Goal: Use online tool/utility

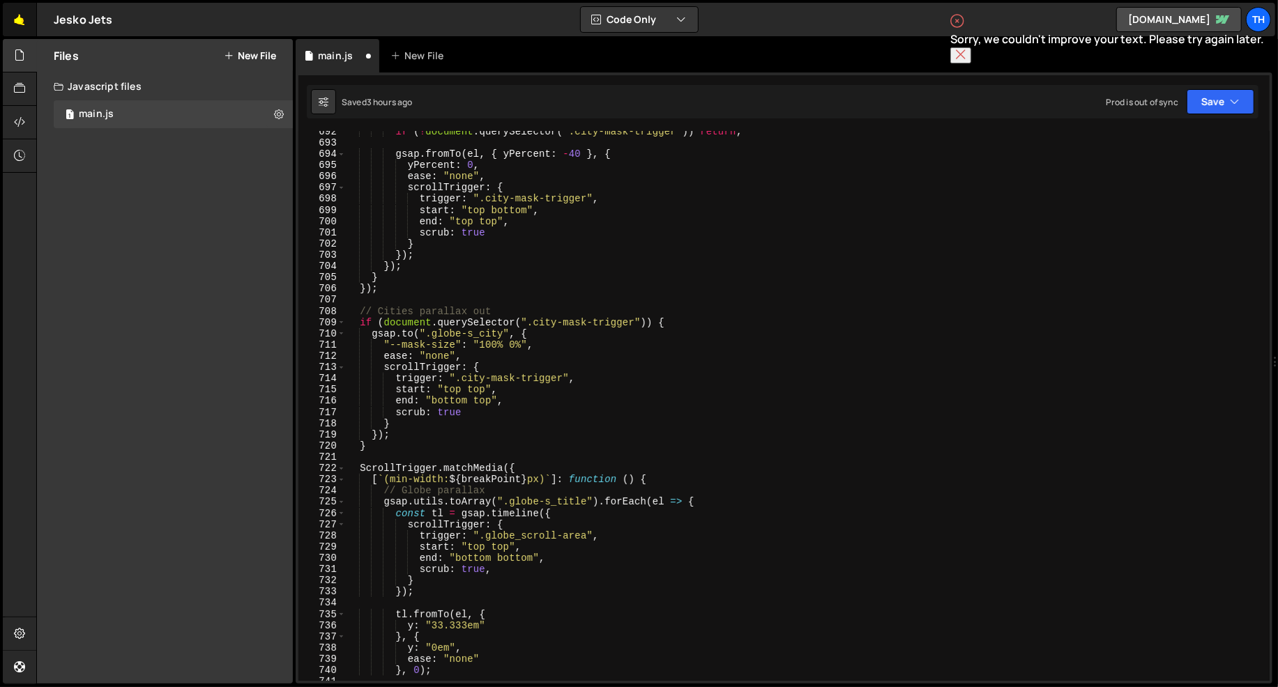
scroll to position [2856, 0]
click at [339, 325] on span at bounding box center [341, 322] width 8 height 11
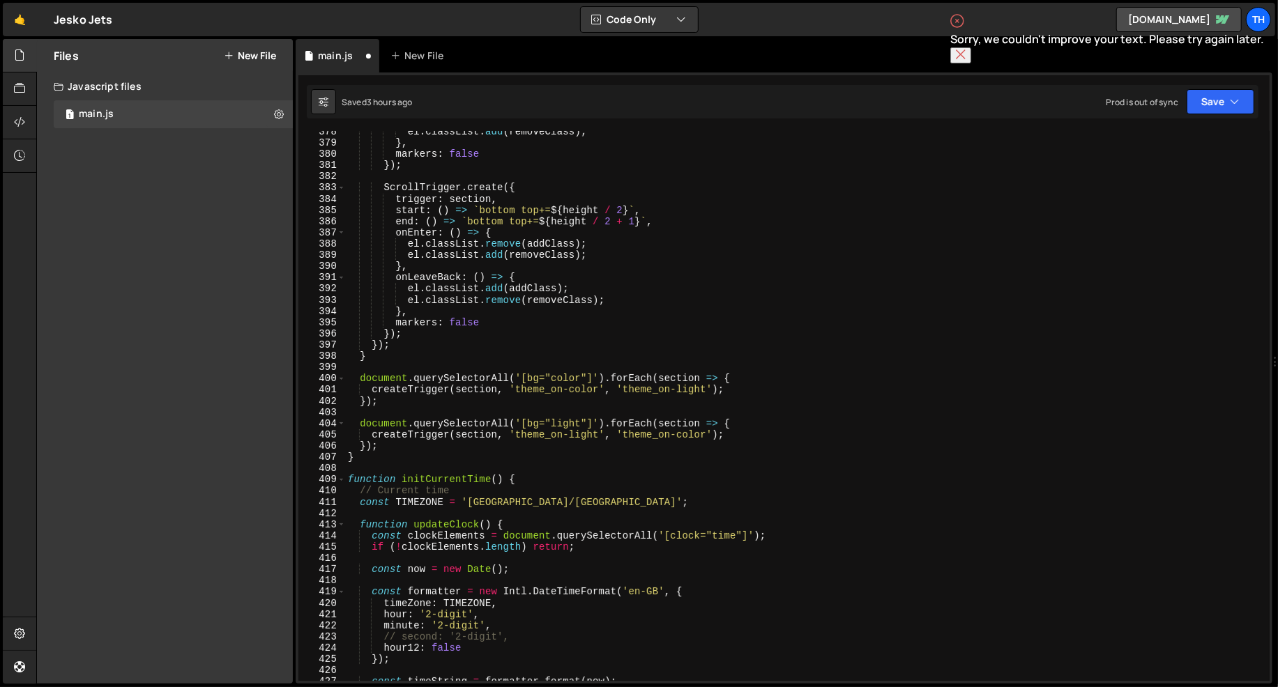
scroll to position [4238, 0]
click at [339, 479] on span at bounding box center [341, 479] width 8 height 11
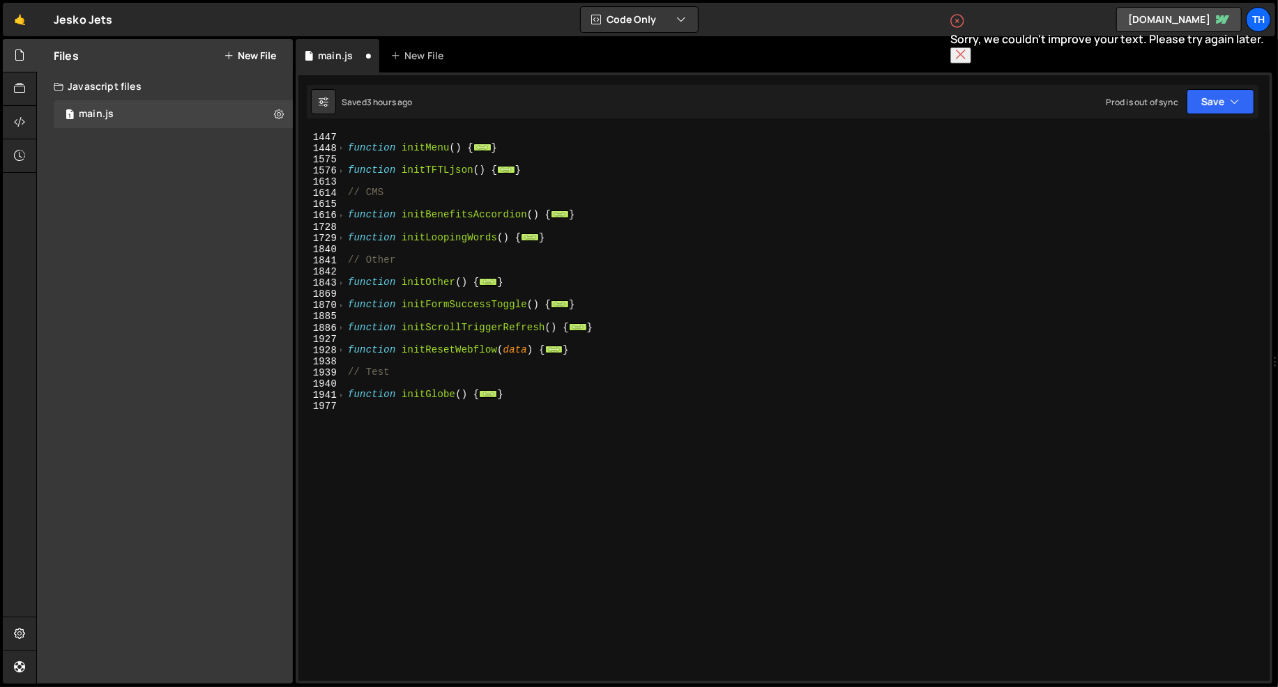
scroll to position [673, 0]
click at [342, 394] on span at bounding box center [341, 395] width 8 height 11
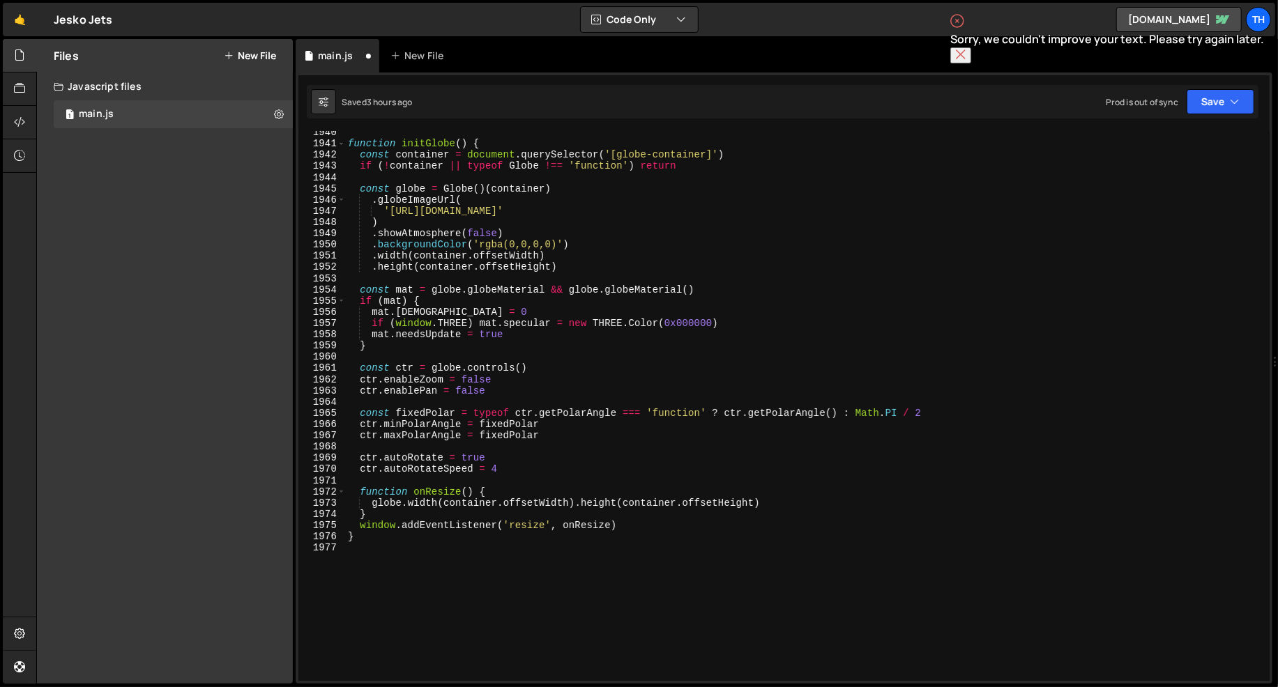
scroll to position [925, 0]
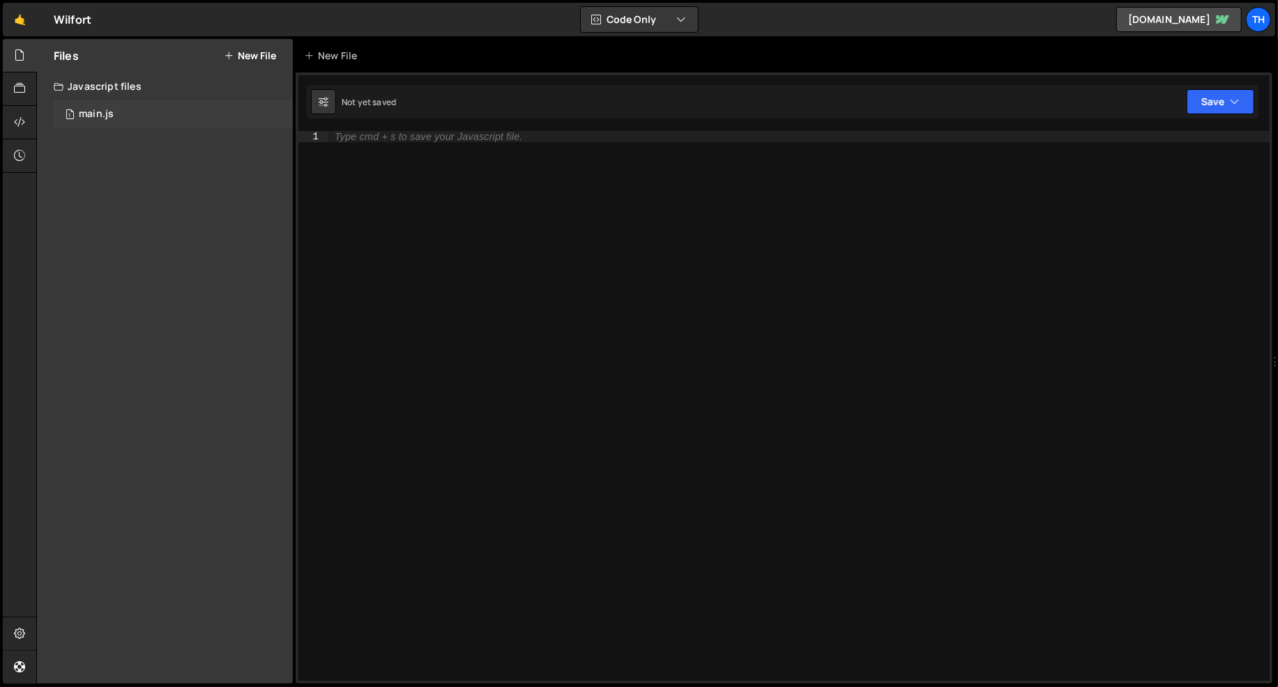
click at [97, 109] on div "main.js" at bounding box center [96, 114] width 35 height 13
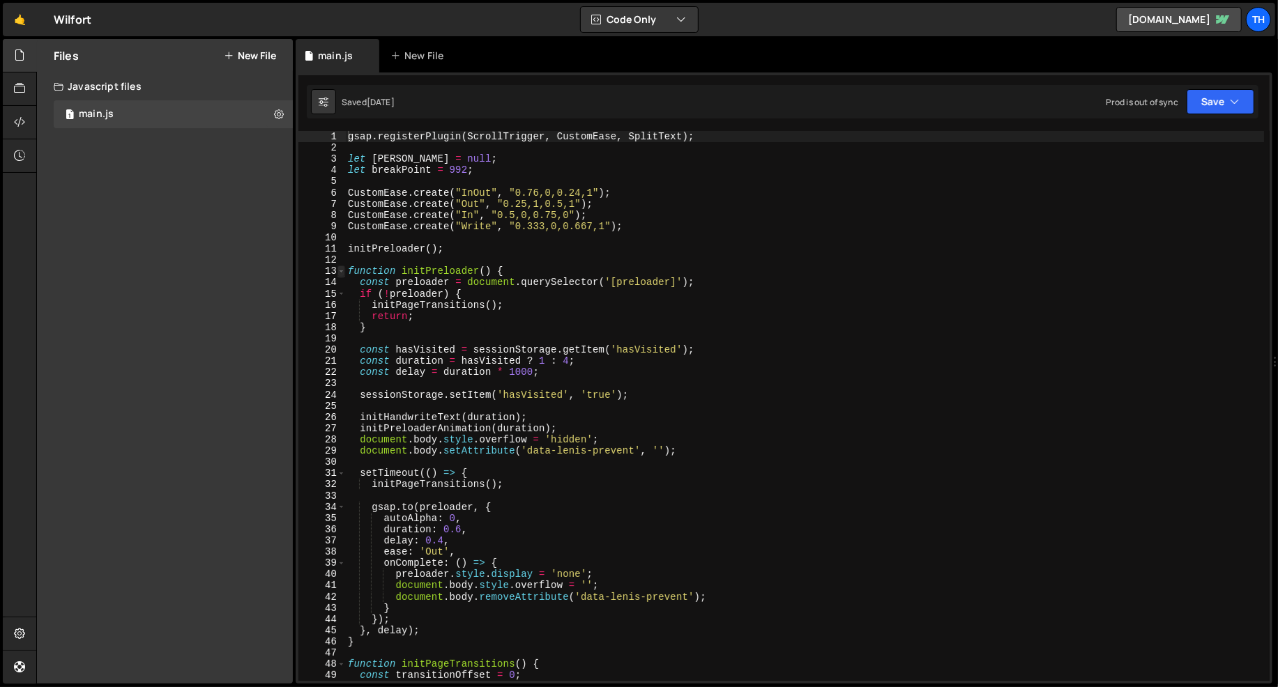
type textarea "gsap.registerPlugin(ScrollTrigger, CustomEase, SplitText);"
click at [344, 273] on span at bounding box center [341, 271] width 8 height 11
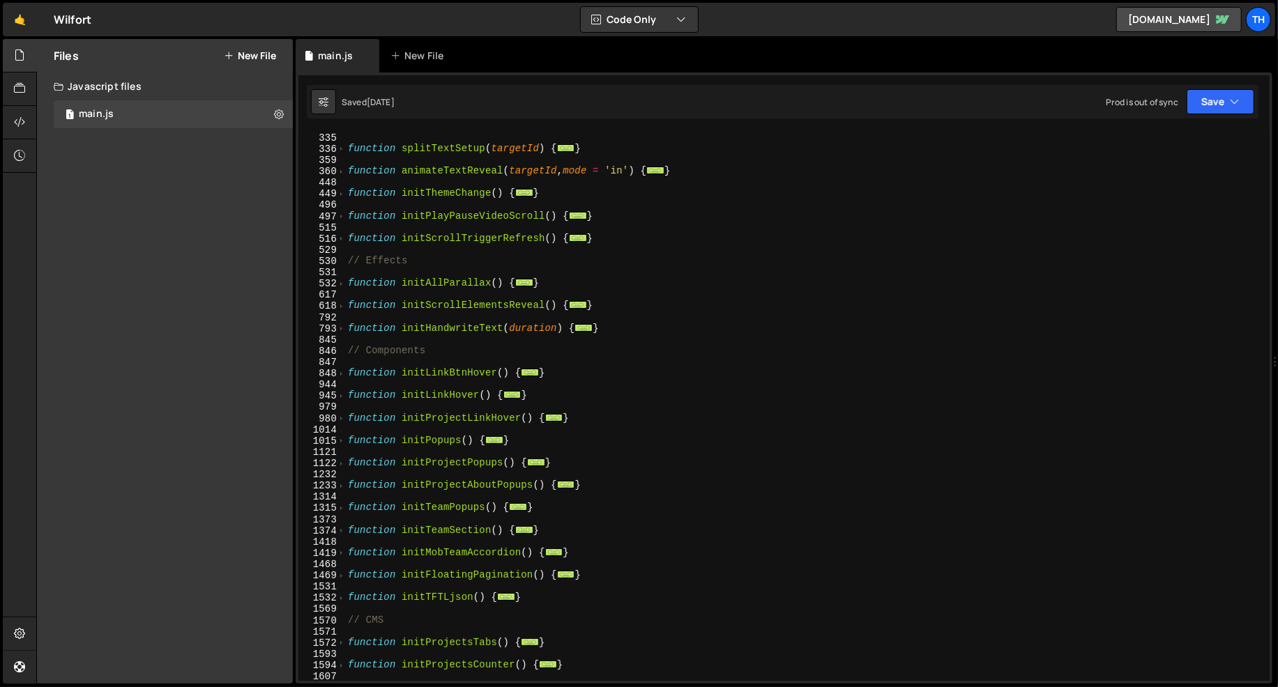
scroll to position [279, 0]
click at [342, 442] on span at bounding box center [341, 441] width 8 height 11
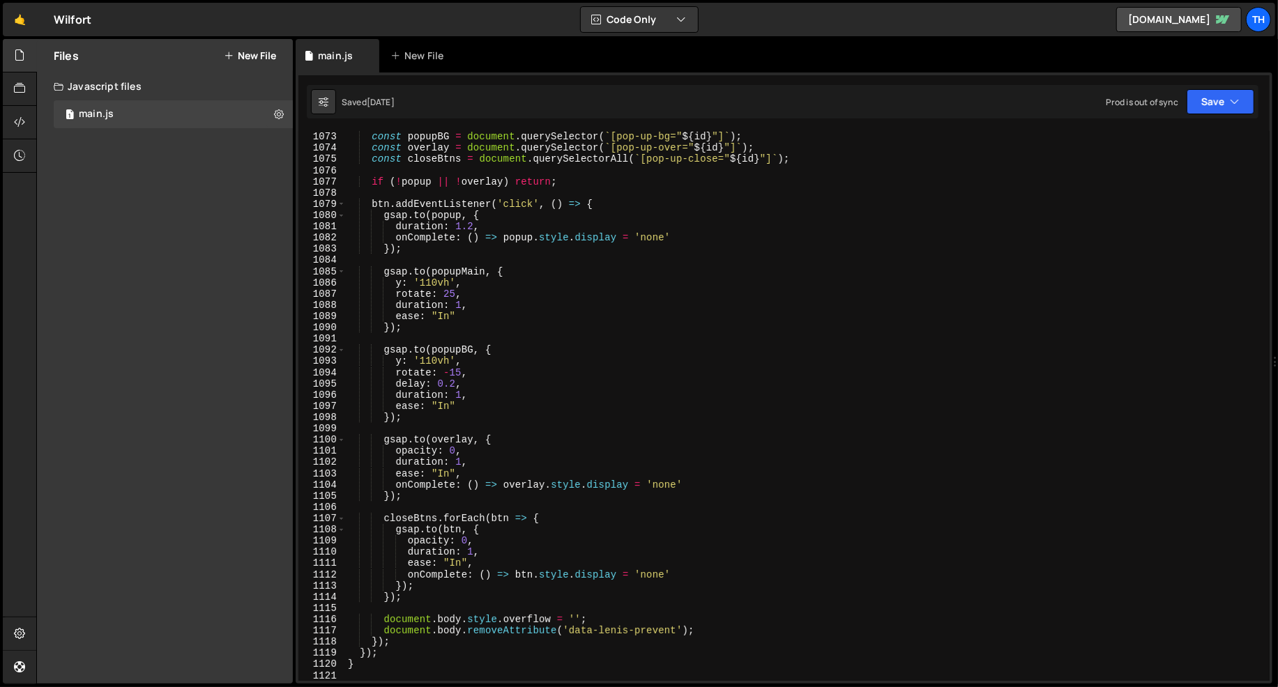
scroll to position [1236, 0]
